Goal: Information Seeking & Learning: Learn about a topic

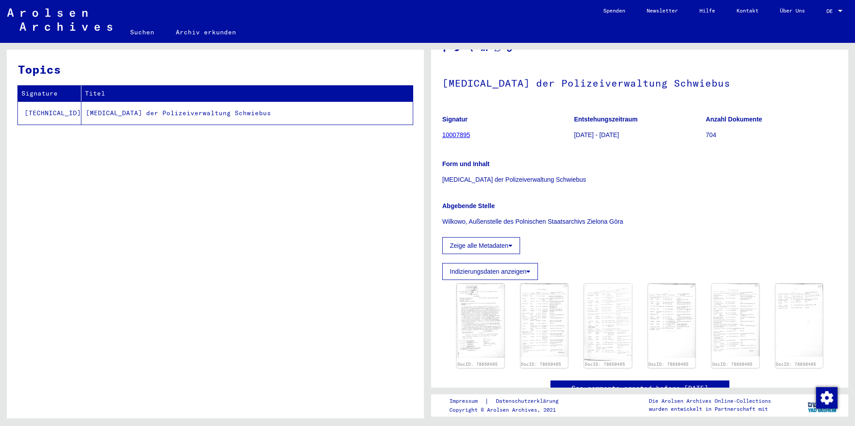
scroll to position [45, 0]
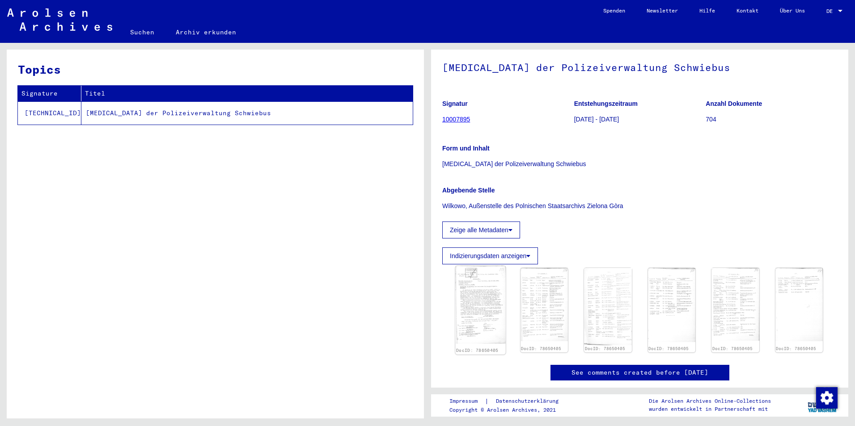
click at [486, 286] on img at bounding box center [480, 305] width 50 height 78
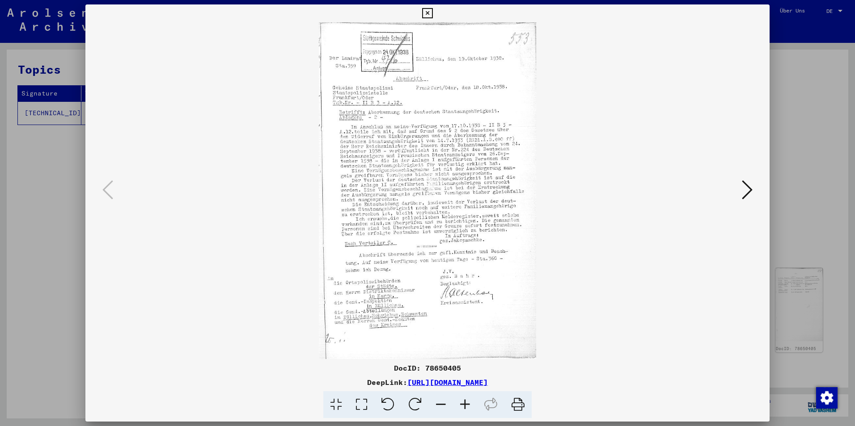
drag, startPoint x: 369, startPoint y: 401, endPoint x: 369, endPoint y: 407, distance: 5.8
click at [369, 407] on icon at bounding box center [361, 405] width 25 height 27
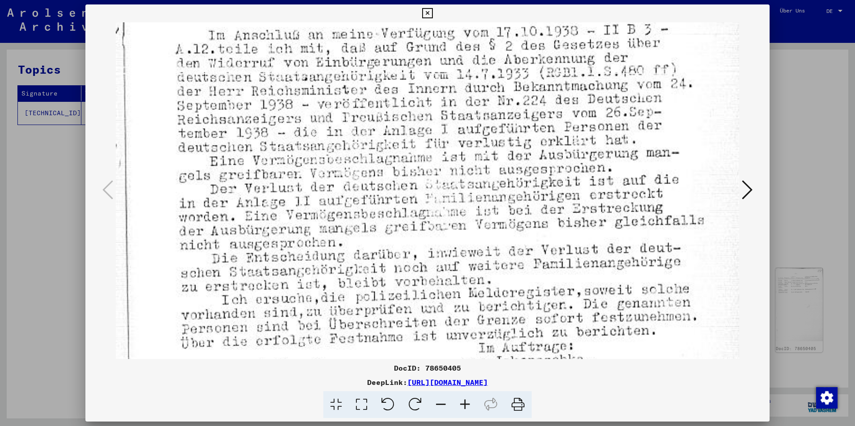
drag, startPoint x: 406, startPoint y: 317, endPoint x: 426, endPoint y: 24, distance: 294.3
click at [426, 25] on img at bounding box center [427, 219] width 623 height 968
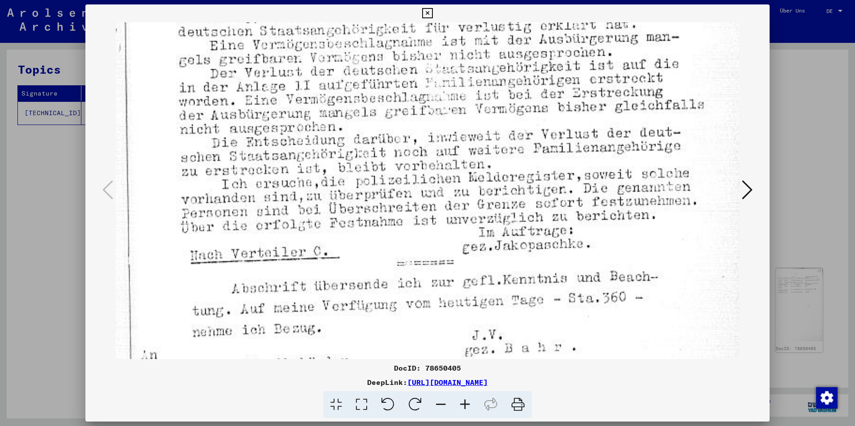
drag, startPoint x: 515, startPoint y: 214, endPoint x: 501, endPoint y: 100, distance: 114.9
click at [501, 100] on img at bounding box center [427, 103] width 623 height 968
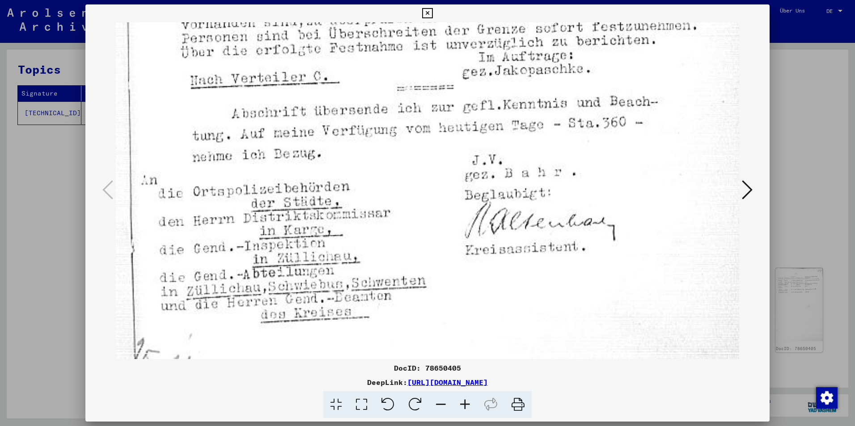
drag, startPoint x: 542, startPoint y: 233, endPoint x: 576, endPoint y: 61, distance: 175.0
click at [743, 207] on div at bounding box center [427, 190] width 684 height 337
click at [746, 186] on icon at bounding box center [747, 189] width 11 height 21
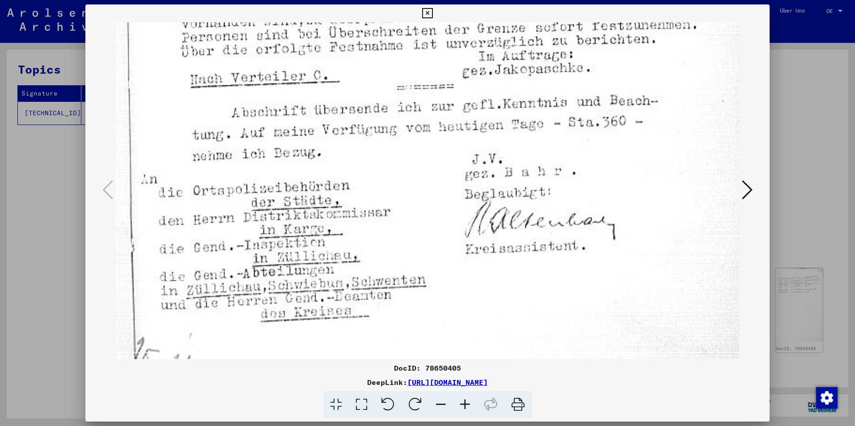
scroll to position [0, 0]
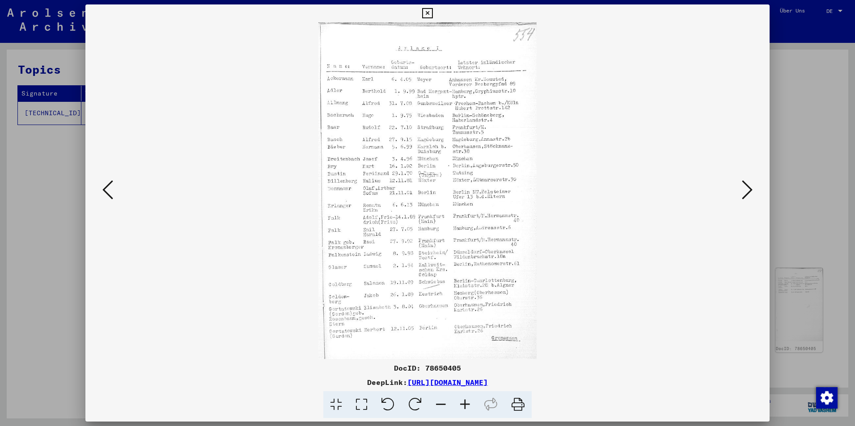
click at [739, 175] on div at bounding box center [427, 190] width 684 height 337
click at [746, 185] on icon at bounding box center [747, 189] width 11 height 21
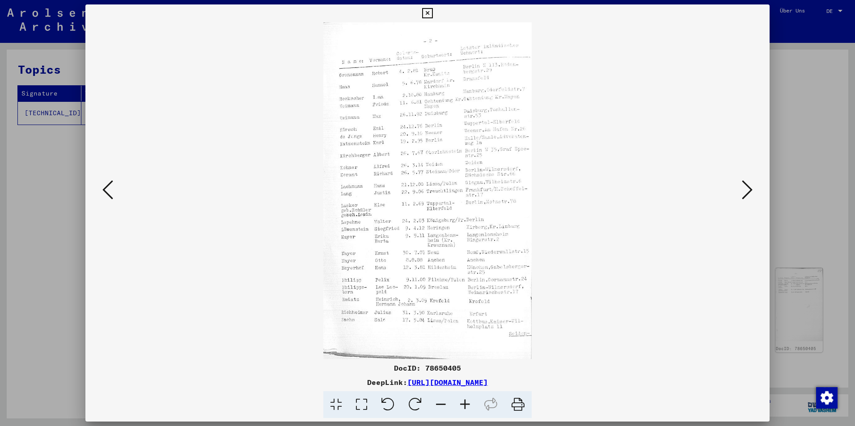
click at [750, 190] on icon at bounding box center [747, 189] width 11 height 21
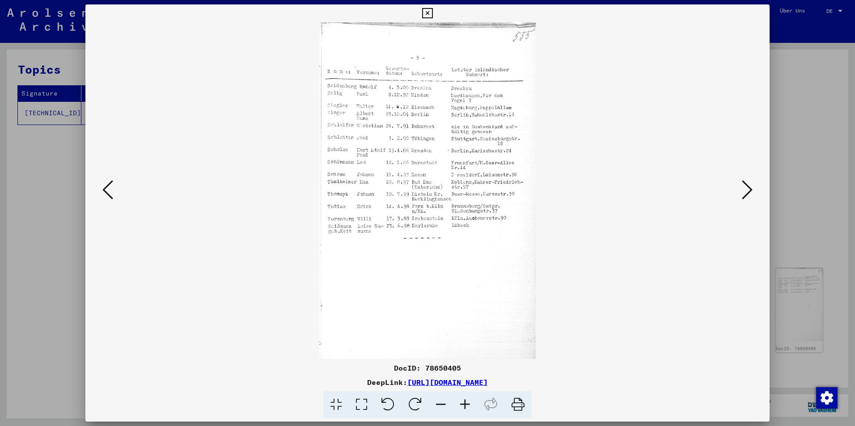
click at [750, 189] on icon at bounding box center [747, 189] width 11 height 21
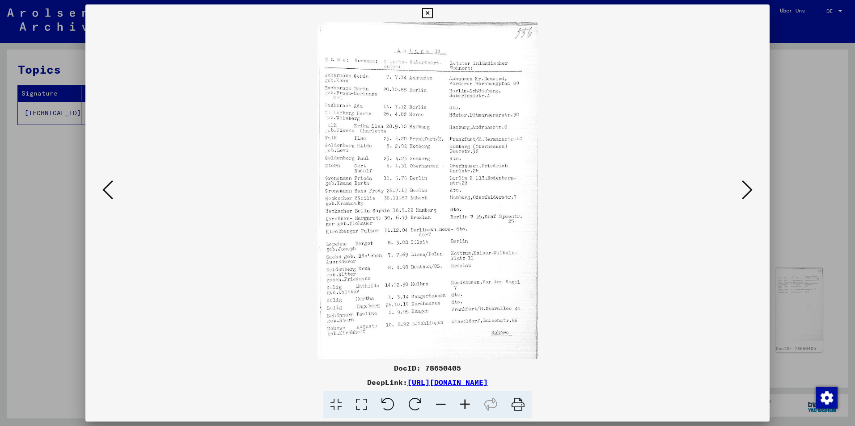
click at [750, 187] on icon at bounding box center [747, 189] width 11 height 21
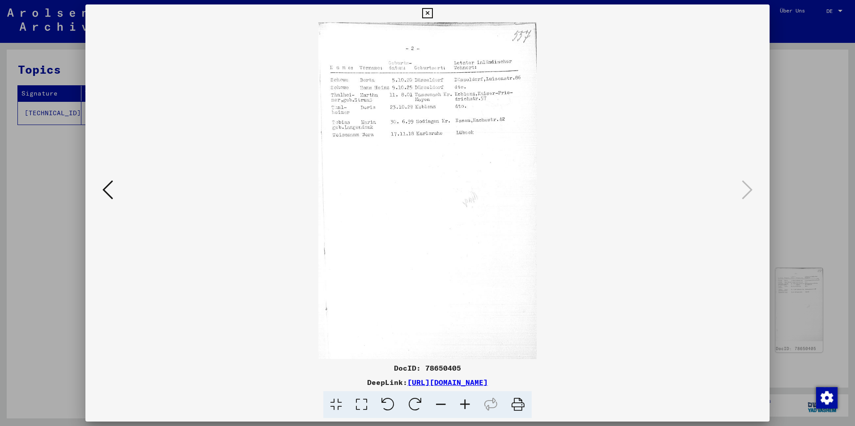
click at [128, 191] on img at bounding box center [427, 190] width 623 height 337
click at [114, 184] on button at bounding box center [108, 190] width 16 height 25
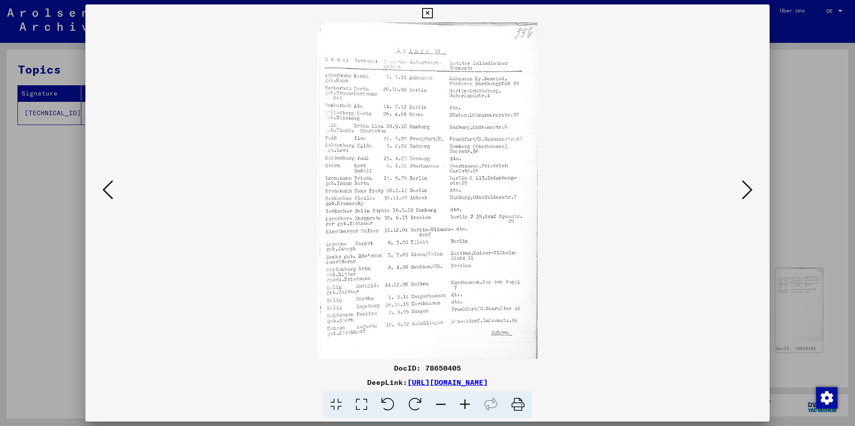
click at [749, 185] on icon at bounding box center [747, 189] width 11 height 21
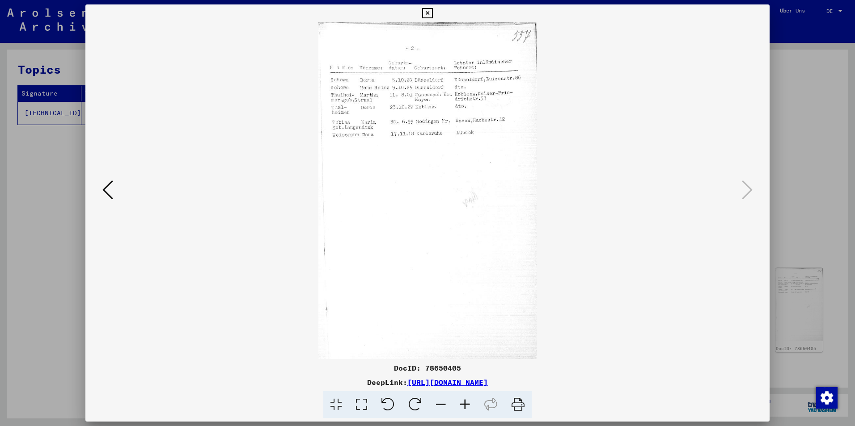
click at [106, 191] on icon at bounding box center [107, 189] width 11 height 21
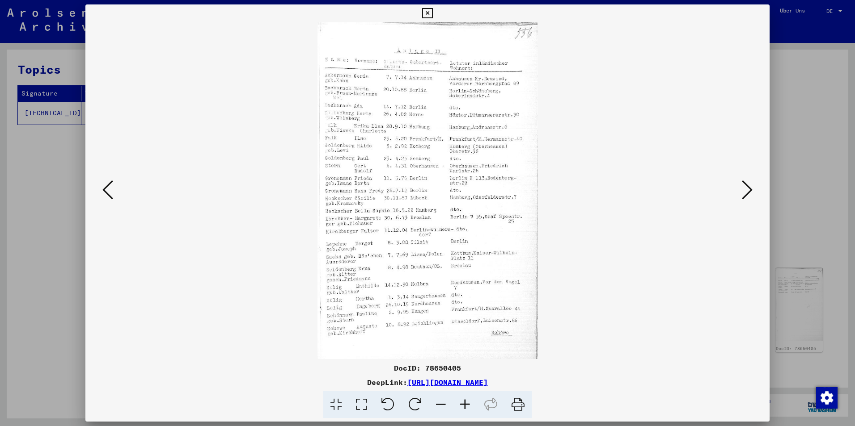
click at [108, 188] on icon at bounding box center [107, 189] width 11 height 21
